Goal: Information Seeking & Learning: Learn about a topic

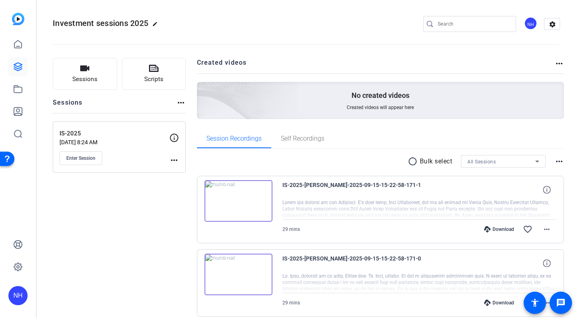
scroll to position [81, 0]
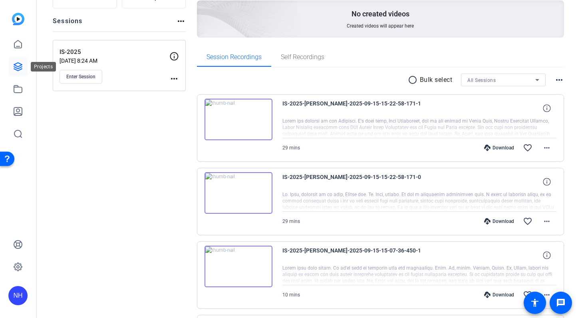
click at [18, 66] on icon at bounding box center [18, 67] width 8 height 8
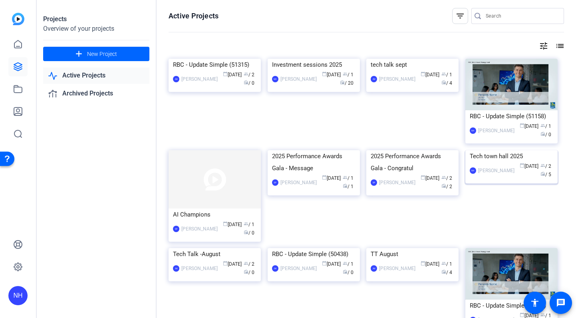
click at [495, 162] on div "Tech town hall 2025" at bounding box center [511, 156] width 83 height 12
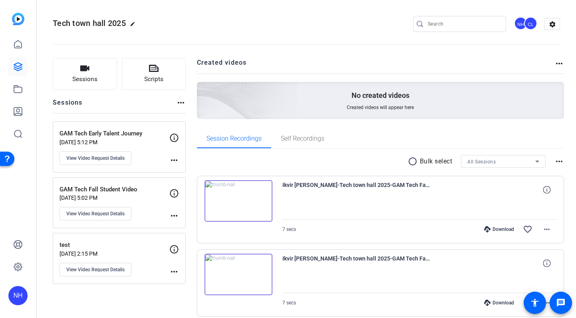
click at [322, 21] on div "Tech town hall 2025 edit NH CL settings" at bounding box center [306, 24] width 507 height 12
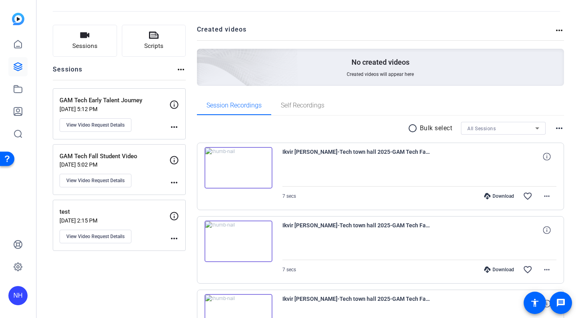
click at [236, 169] on img at bounding box center [239, 168] width 68 height 42
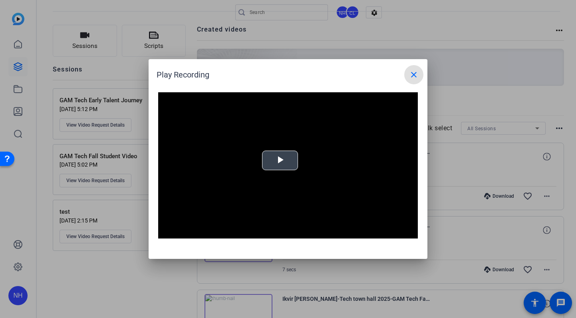
click at [280, 161] on span "Video Player" at bounding box center [280, 161] width 0 height 0
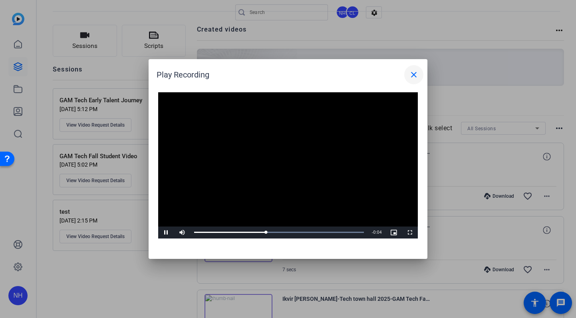
click at [413, 75] on mat-icon "close" at bounding box center [414, 75] width 10 height 10
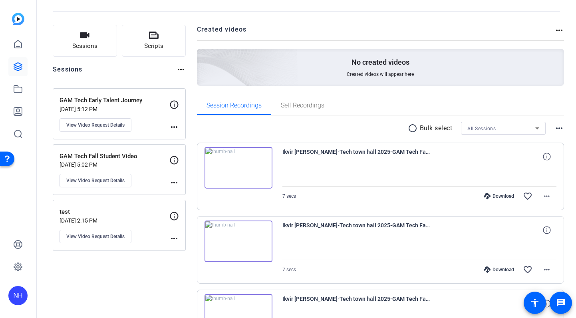
click at [238, 242] on img at bounding box center [239, 241] width 68 height 42
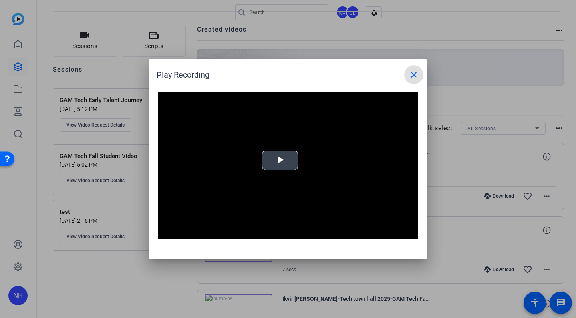
click at [280, 161] on span "Video Player" at bounding box center [280, 161] width 0 height 0
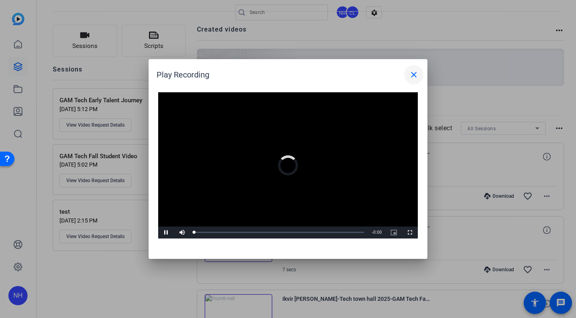
click at [412, 75] on mat-icon "close" at bounding box center [414, 75] width 10 height 10
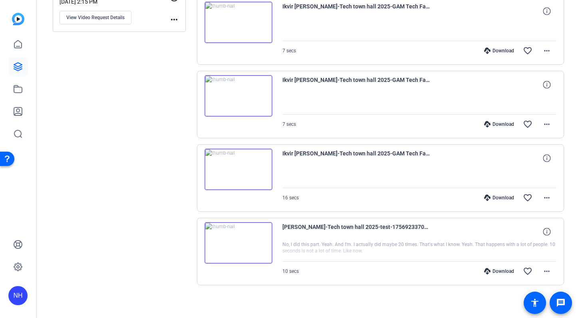
scroll to position [252, 0]
